Goal: Information Seeking & Learning: Learn about a topic

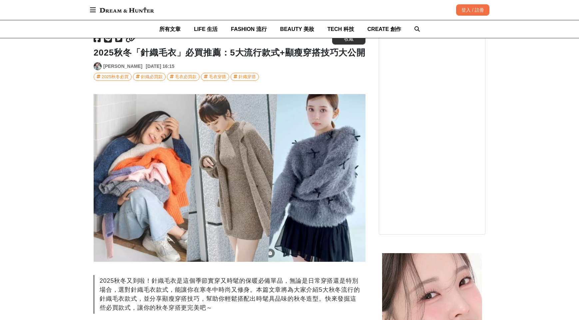
scroll to position [67, 0]
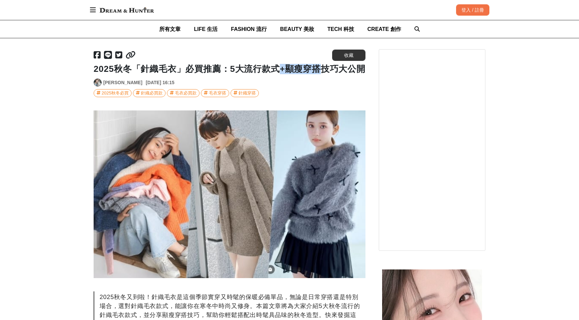
drag, startPoint x: 282, startPoint y: 71, endPoint x: 329, endPoint y: 79, distance: 47.7
click at [324, 72] on h1 "2025秋冬「針織毛衣」必買推薦：5大流行款式+顯瘦穿搭技巧大公開" at bounding box center [230, 69] width 272 height 10
click at [332, 74] on h1 "2025秋冬「針織毛衣」必買推薦：5大流行款式+顯瘦穿搭技巧大公開" at bounding box center [230, 69] width 272 height 10
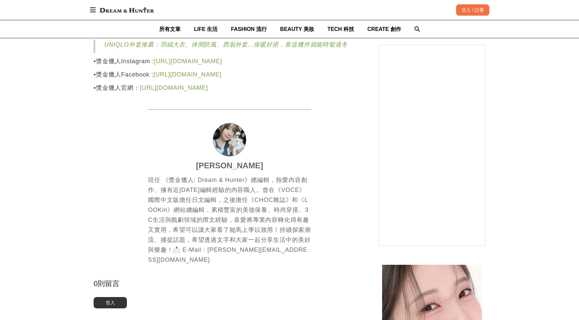
scroll to position [4098, 0]
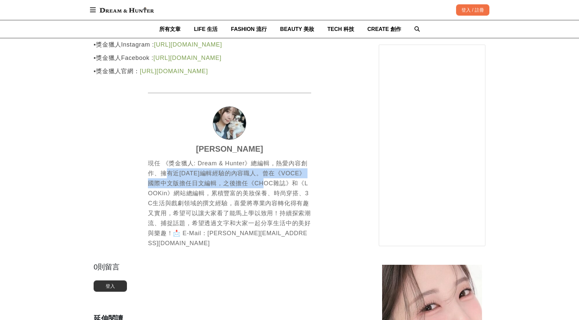
drag, startPoint x: 165, startPoint y: 189, endPoint x: 272, endPoint y: 211, distance: 108.5
click at [266, 200] on div "現任 《獎金獵人: Dream & Hunter》總編輯，熱愛內容創作、擁有近[DATE]編輯經驗的內容職人。曾在《VOCE》國際中文版擔任日文編輯，之後擔任…" at bounding box center [229, 204] width 163 height 90
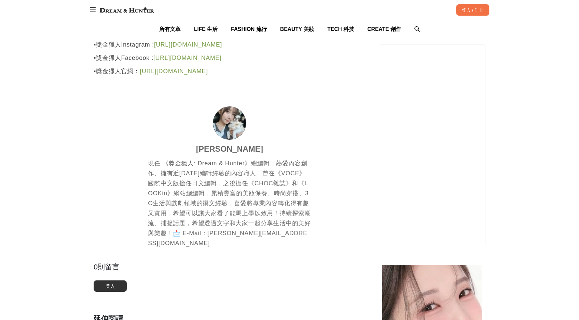
drag, startPoint x: 274, startPoint y: 219, endPoint x: 269, endPoint y: 221, distance: 6.1
click at [274, 220] on div "現任 《獎金獵人: Dream & Hunter》總編輯，熱愛內容創作、擁有近[DATE]編輯經驗的內容職人。曾在《VOCE》國際中文版擔任日文編輯，之後擔任…" at bounding box center [229, 204] width 163 height 90
drag, startPoint x: 213, startPoint y: 164, endPoint x: 266, endPoint y: 169, distance: 53.5
click at [266, 169] on div "[PERSON_NAME] 現任 《獎金獵人: Dream & Hunter》總編輯，熱愛內容創作、擁有近[DATE]編輯經驗的內容職人。曾在《VOCE》國際…" at bounding box center [229, 171] width 163 height 156
click at [293, 246] on div "現任 《獎金獵人: Dream & Hunter》總編輯，熱愛內容創作、擁有近[DATE]編輯經驗的內容職人。曾在《VOCE》國際中文版擔任日文編輯，之後擔任…" at bounding box center [229, 204] width 163 height 90
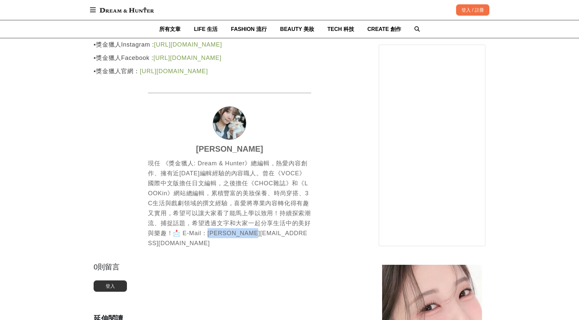
drag, startPoint x: 258, startPoint y: 247, endPoint x: 205, endPoint y: 248, distance: 52.3
click at [205, 248] on div "現任 《獎金獵人: Dream & Hunter》總編輯，熱愛內容創作、擁有近[DATE]編輯經驗的內容職人。曾在《VOCE》國際中文版擔任日文編輯，之後擔任…" at bounding box center [229, 204] width 163 height 90
